Goal: Find specific page/section: Find specific page/section

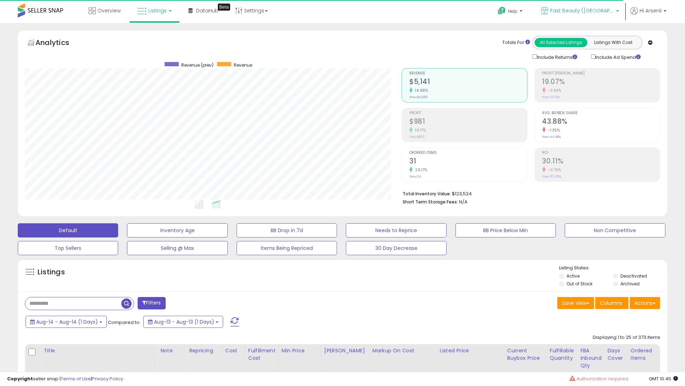
click at [591, 7] on span "Fast Beauty ([GEOGRAPHIC_DATA])" at bounding box center [582, 10] width 64 height 7
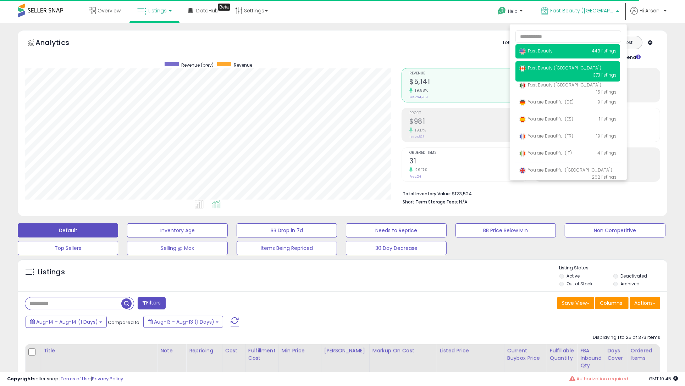
click at [558, 48] on p "Fast Beauty 448 listings" at bounding box center [567, 51] width 105 height 14
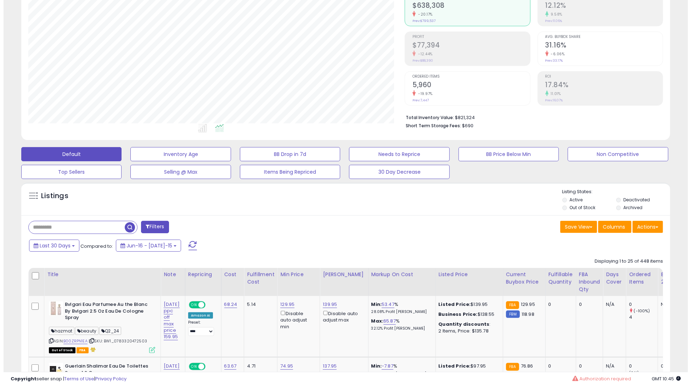
scroll to position [86, 0]
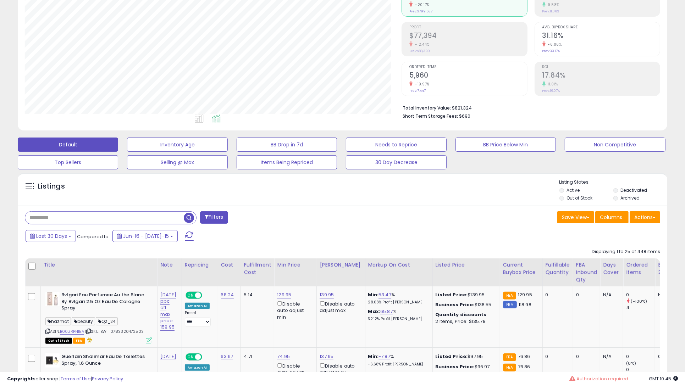
click at [74, 223] on input "text" at bounding box center [104, 218] width 158 height 12
paste input "**********"
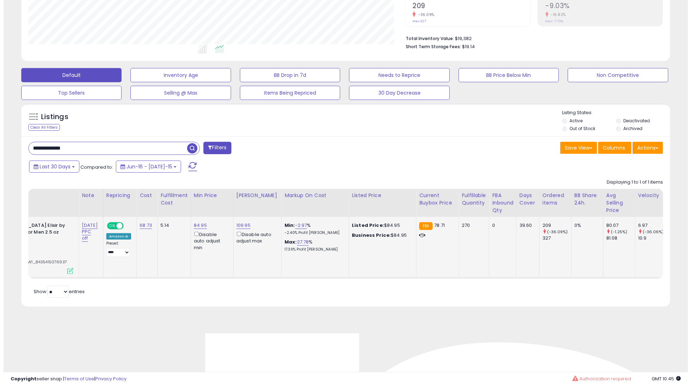
scroll to position [0, 0]
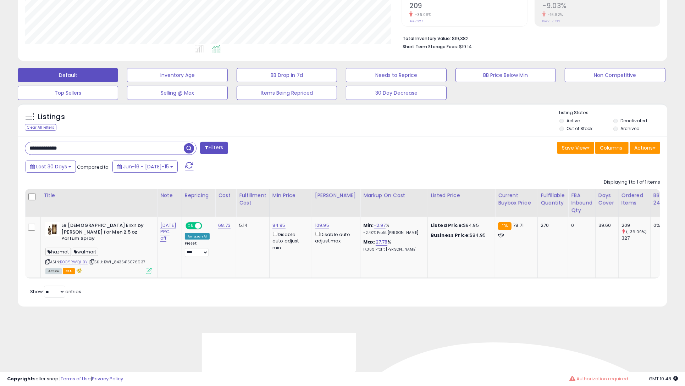
click at [141, 149] on input "**********" at bounding box center [104, 148] width 158 height 12
paste input "text"
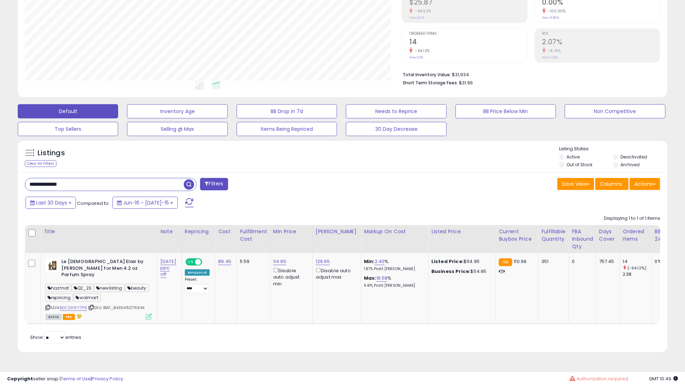
click at [121, 183] on input "**********" at bounding box center [104, 184] width 158 height 12
paste input "text"
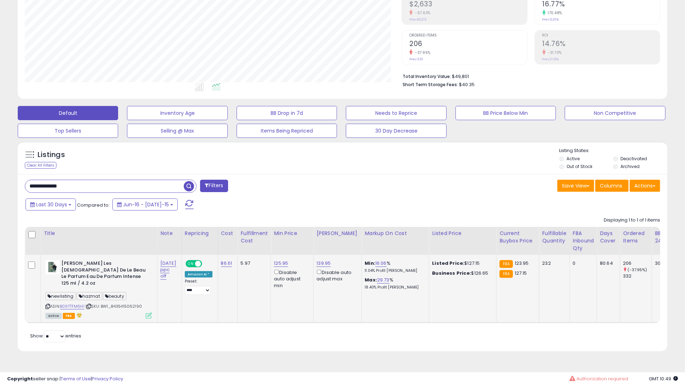
scroll to position [0, 226]
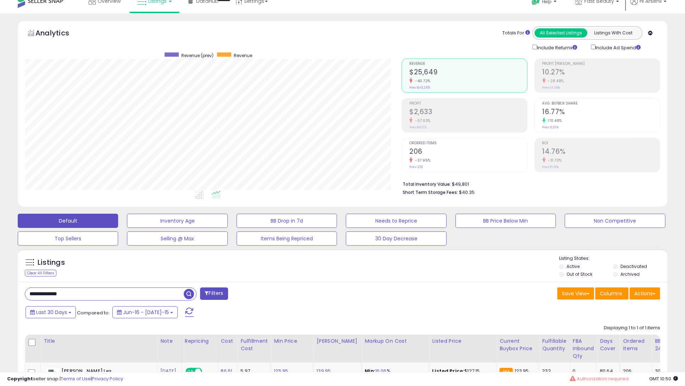
click at [549, 138] on div "ROI 14.76% -31.70% Prev: 21.61%" at bounding box center [600, 154] width 117 height 32
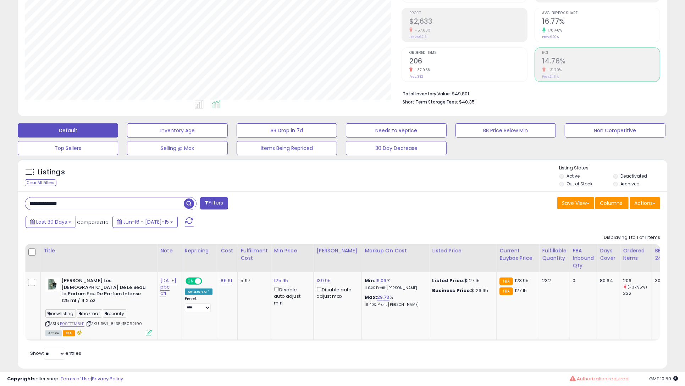
click at [468, 57] on h2 "206" at bounding box center [467, 62] width 117 height 10
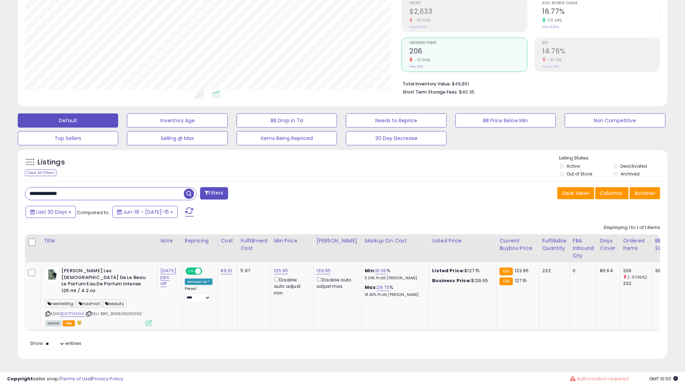
scroll to position [0, 233]
click at [152, 196] on input "**********" at bounding box center [104, 194] width 158 height 12
paste input "text"
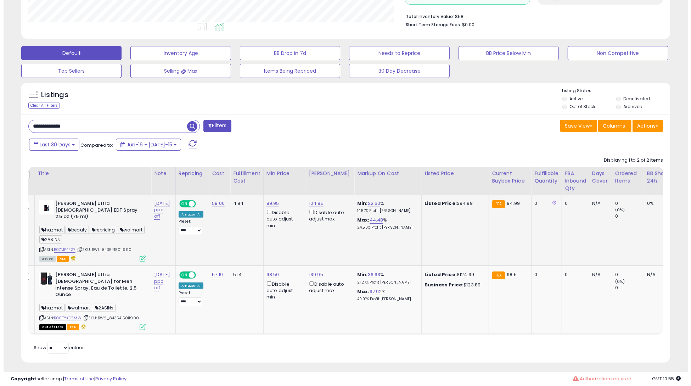
scroll to position [0, 0]
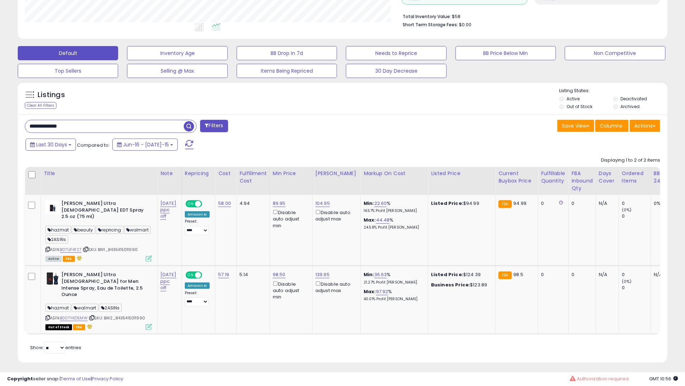
paste input "text"
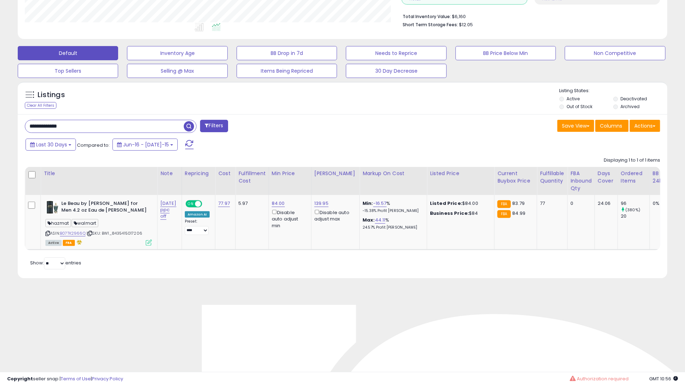
scroll to position [145, 376]
paste input "text"
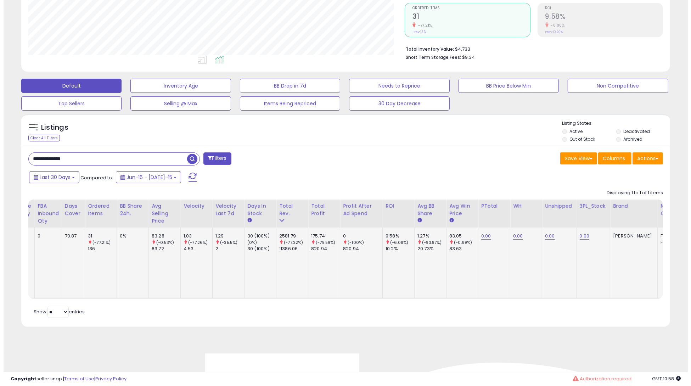
scroll to position [0, 0]
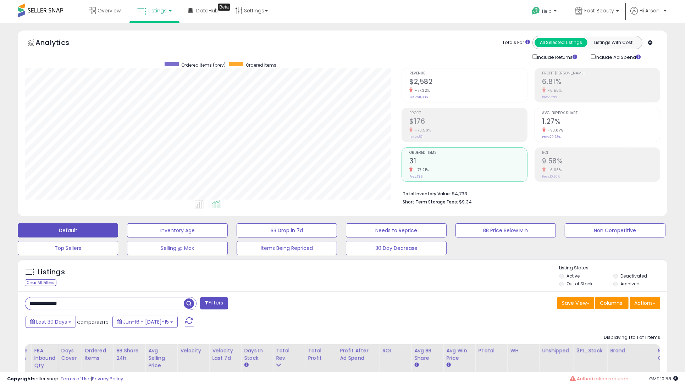
click at [606, 123] on h2 "1.27%" at bounding box center [600, 122] width 117 height 10
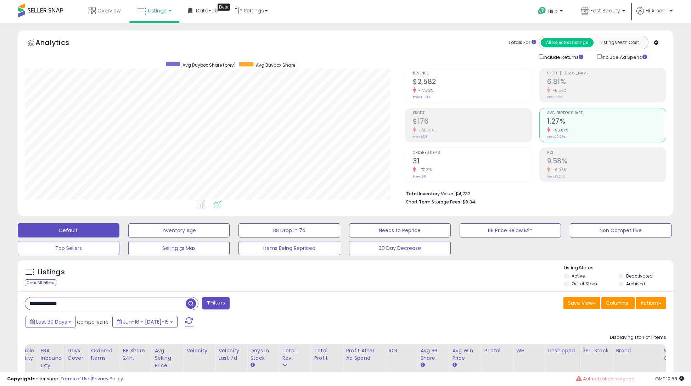
scroll to position [354340, 354109]
click at [524, 148] on div "Ordered Items 31 -77.21% Prev: 136" at bounding box center [467, 164] width 117 height 32
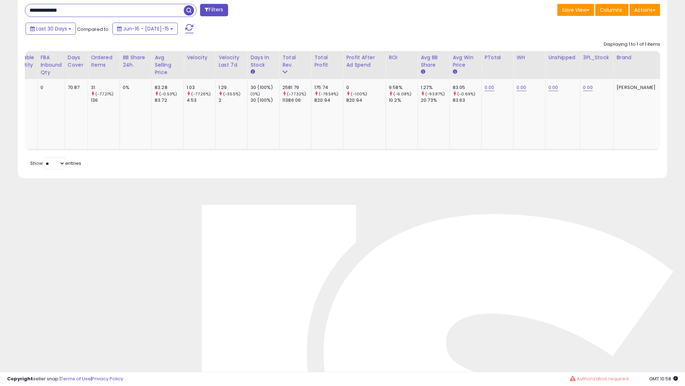
scroll to position [177, 0]
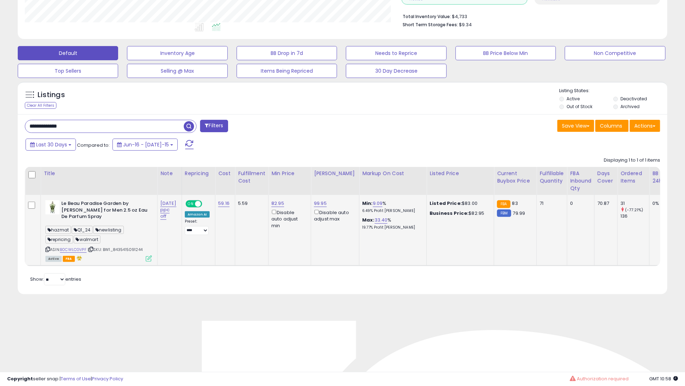
click at [48, 244] on div "hazmat Q1_24 newlisting repricing walmart" at bounding box center [98, 235] width 106 height 19
click at [46, 249] on icon at bounding box center [47, 249] width 5 height 4
click at [82, 253] on div "ASIN: B0CWLCGVPF | SKU: BW1_8435415091244 Active FBA" at bounding box center [98, 230] width 106 height 61
click at [82, 250] on link "B0CWLCGVPF" at bounding box center [73, 250] width 27 height 6
click at [148, 130] on input "**********" at bounding box center [104, 126] width 158 height 12
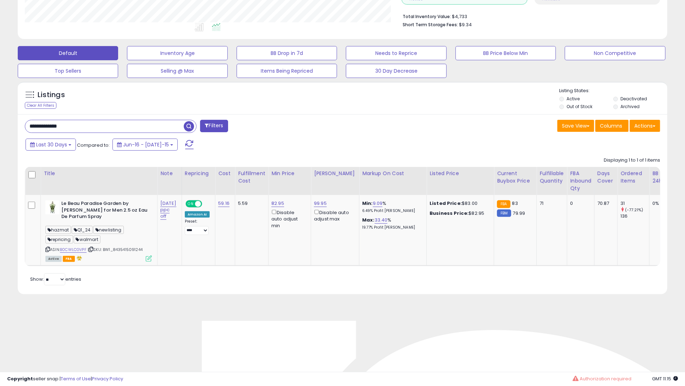
click at [148, 130] on input "**********" at bounding box center [104, 126] width 158 height 12
paste input "text"
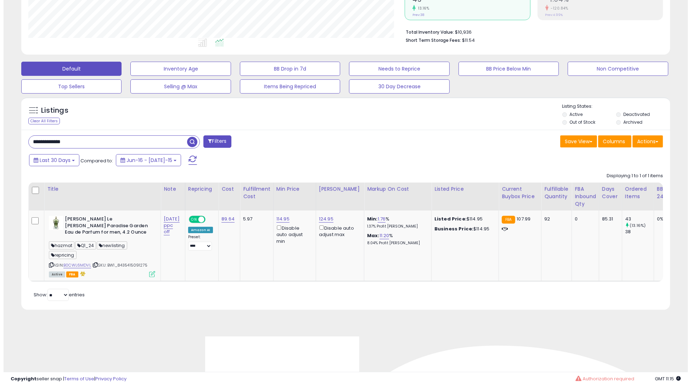
scroll to position [162, 0]
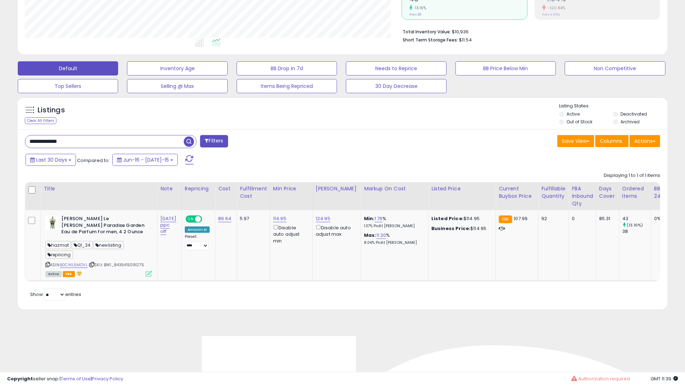
paste input "***"
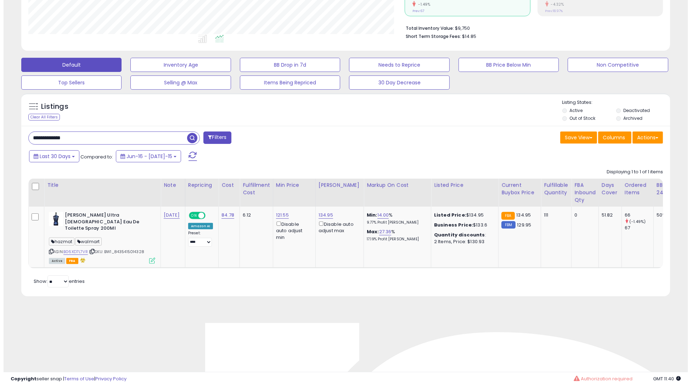
scroll to position [165, 0]
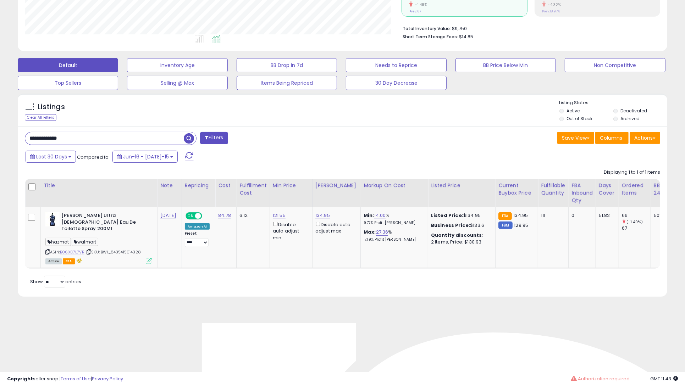
click at [161, 137] on input "**********" at bounding box center [104, 138] width 158 height 12
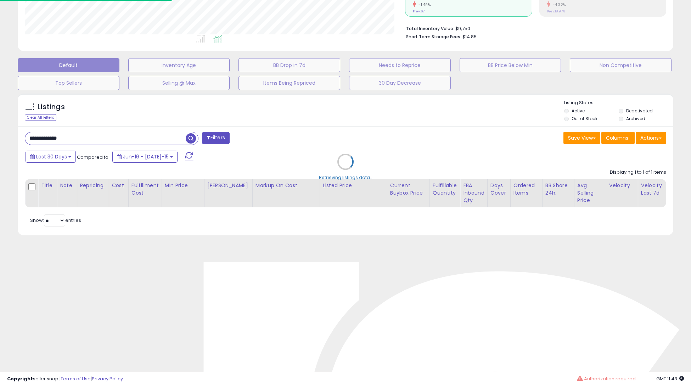
paste input "text"
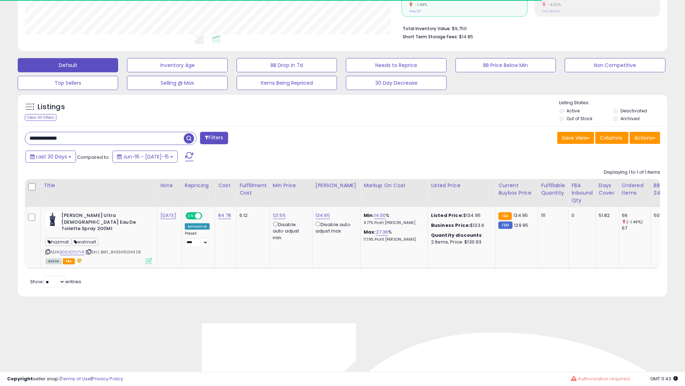
scroll to position [145, 376]
paste input "text"
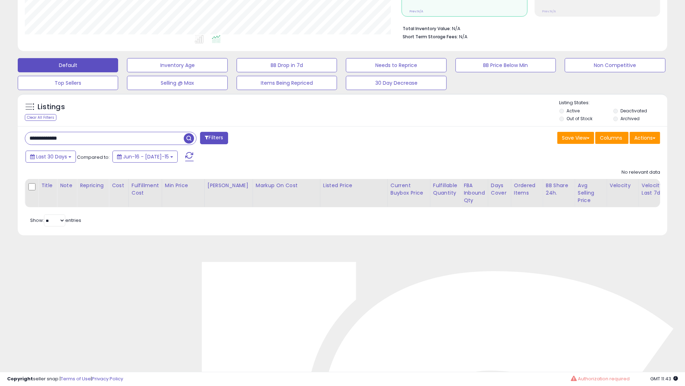
type input "**********"
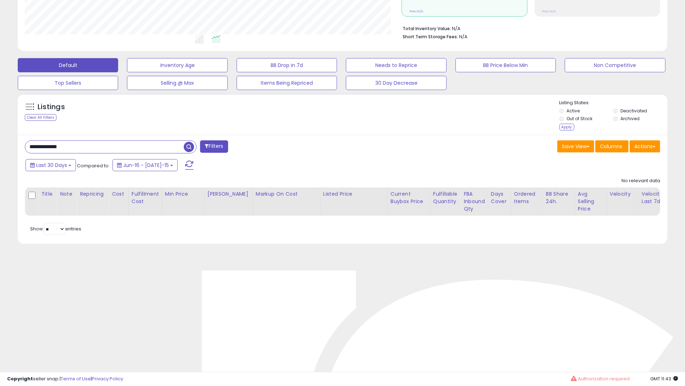
click at [617, 121] on li "Archived" at bounding box center [639, 120] width 53 height 8
click at [623, 122] on label "Archived" at bounding box center [629, 119] width 19 height 6
click at [549, 129] on div "Listings Clear All Filters Listing States:" at bounding box center [342, 116] width 649 height 33
click at [564, 128] on div "Apply" at bounding box center [566, 127] width 15 height 7
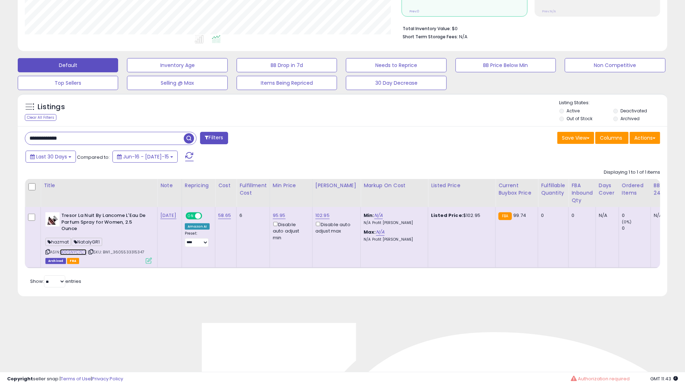
click at [66, 251] on link "B00SNYC7CY" at bounding box center [73, 252] width 27 height 6
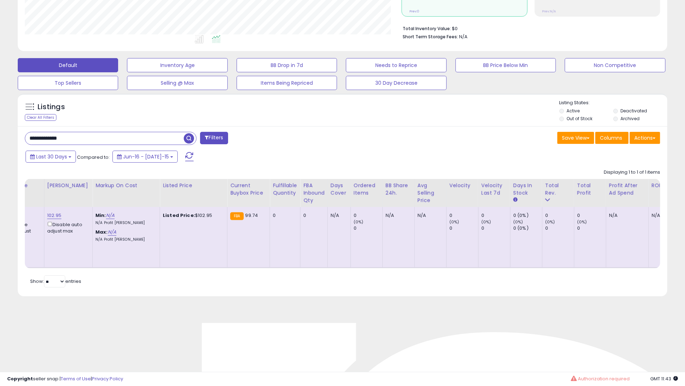
scroll to position [0, 136]
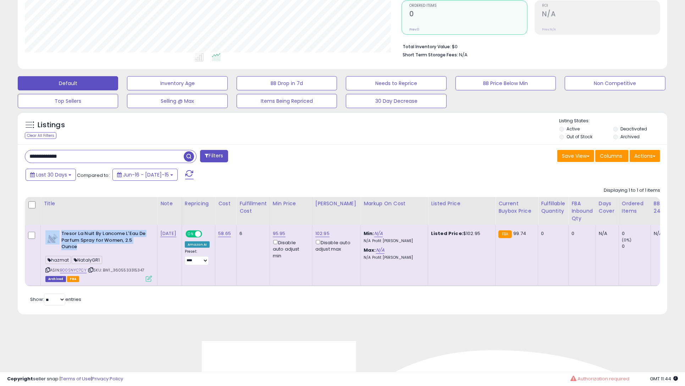
drag, startPoint x: 89, startPoint y: 247, endPoint x: 54, endPoint y: 233, distance: 37.3
click at [54, 233] on div "Tresor La Nuit By Lancome L'Eau De Parfum Spray for Women, 2.5 Ounce" at bounding box center [98, 241] width 106 height 22
copy div "Tresor La Nuit By Lancome L'Eau De Parfum Spray for Women, 2.5 Ounce"
